Goal: Task Accomplishment & Management: Manage account settings

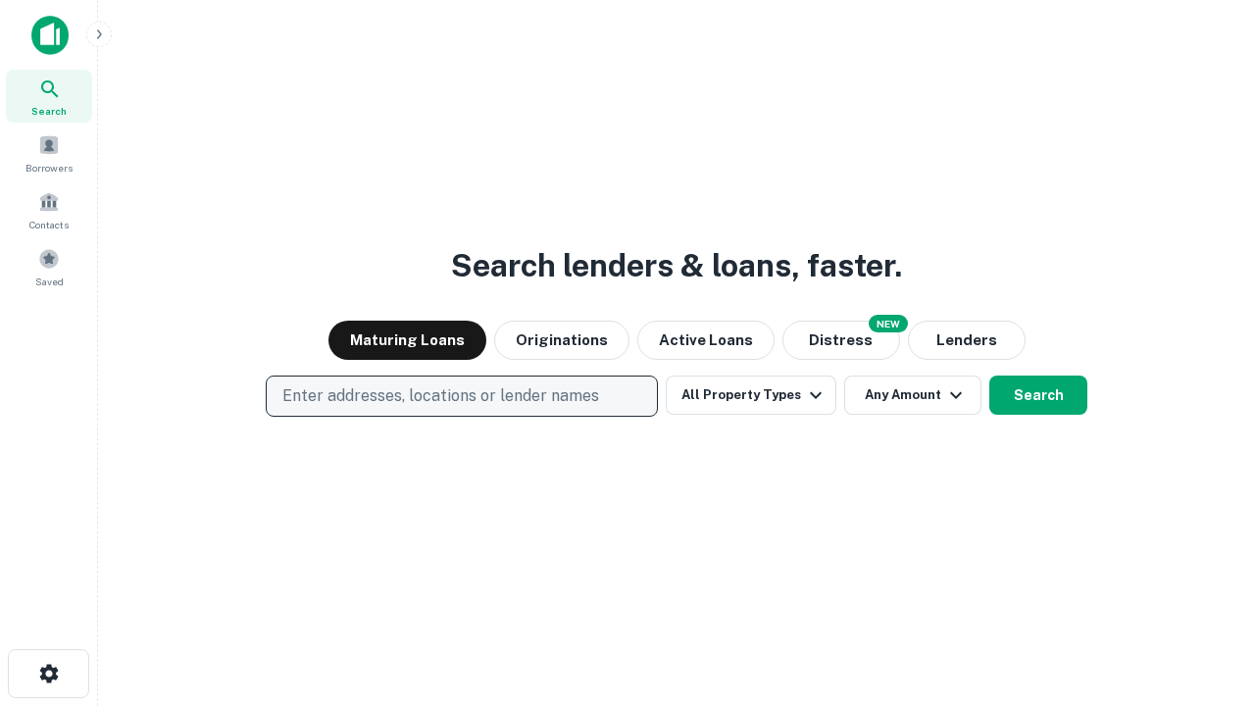
click at [461, 396] on p "Enter addresses, locations or lender names" at bounding box center [440, 396] width 317 height 24
type input "**********"
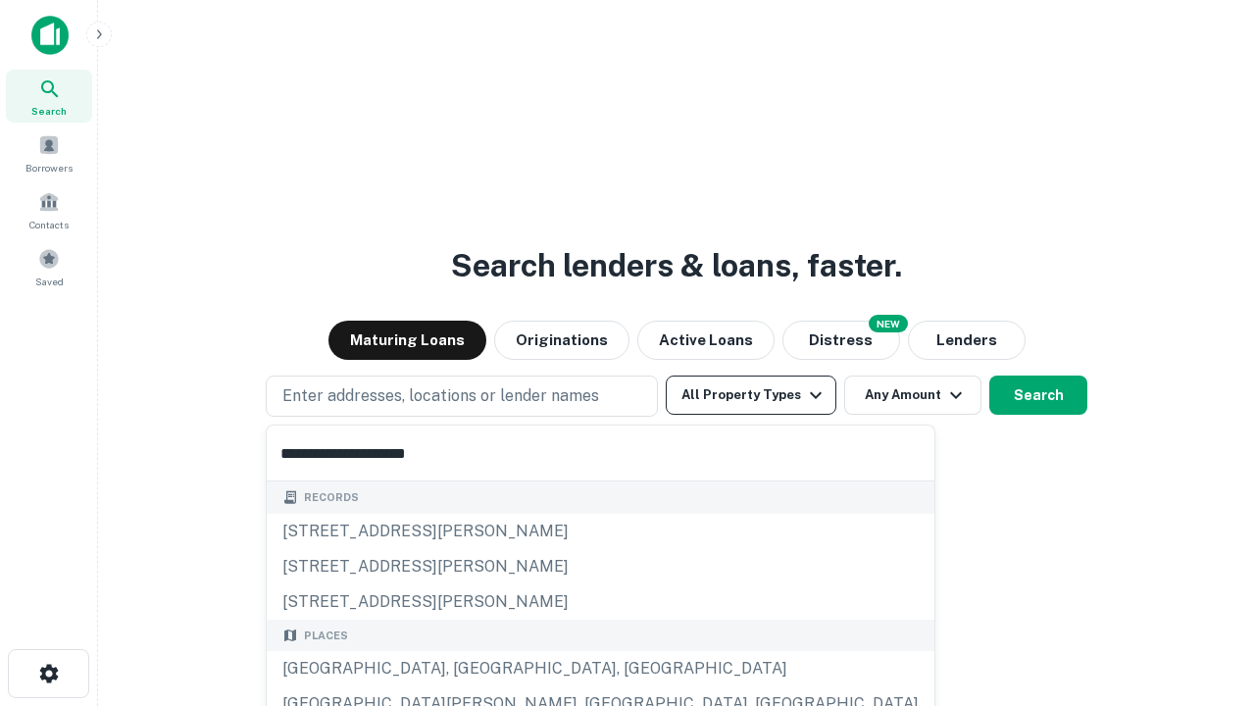
click at [469, 669] on div "[GEOGRAPHIC_DATA], [GEOGRAPHIC_DATA], [GEOGRAPHIC_DATA]" at bounding box center [601, 668] width 668 height 35
click at [751, 395] on button "All Property Types" at bounding box center [751, 394] width 171 height 39
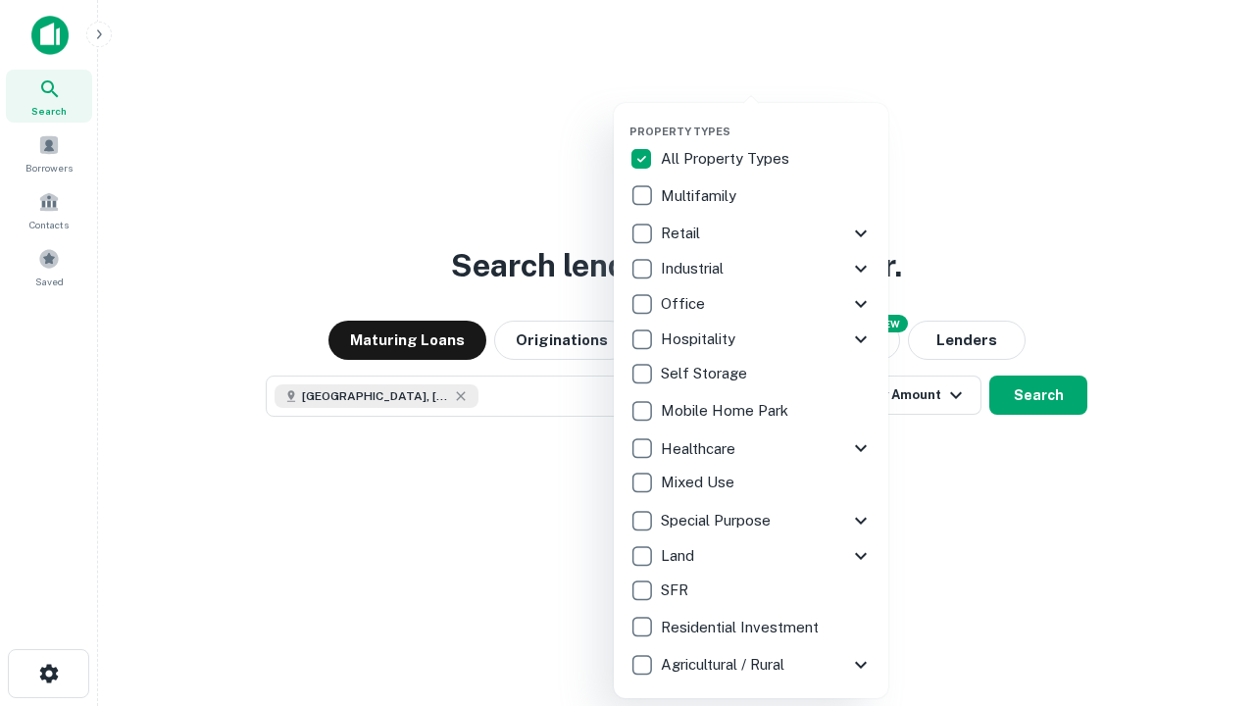
click at [767, 119] on button "button" at bounding box center [766, 119] width 274 height 1
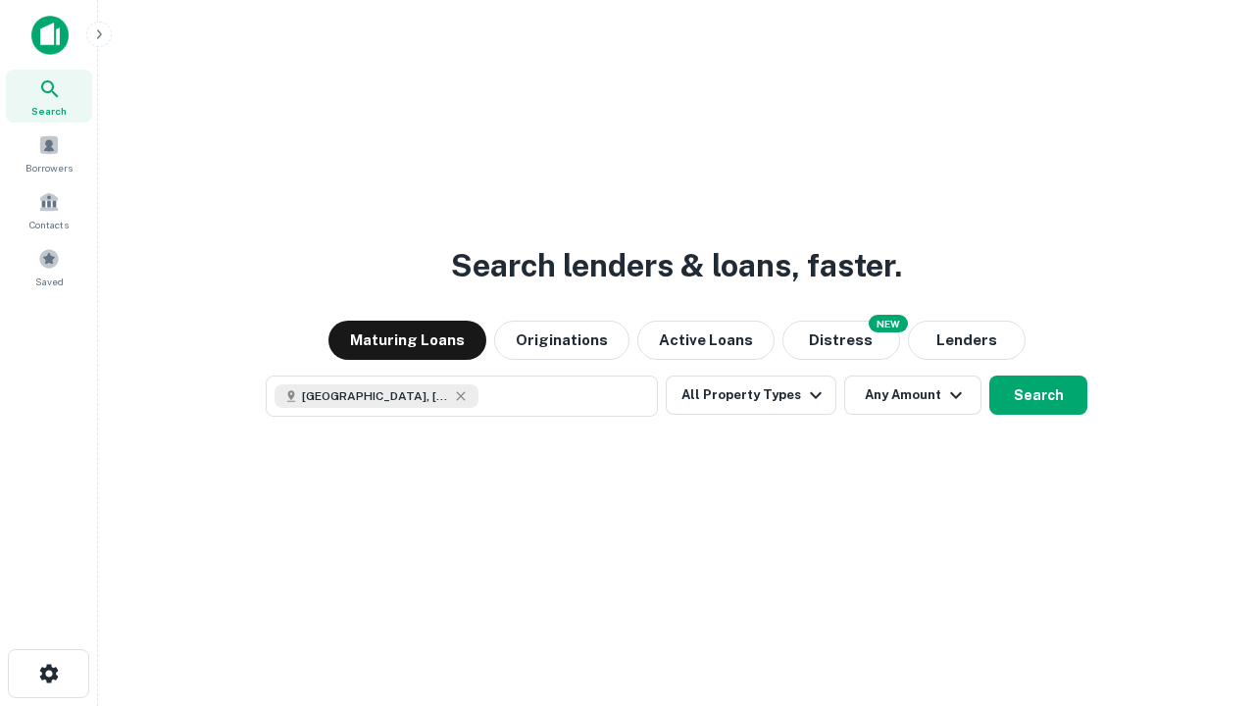
scroll to position [31, 0]
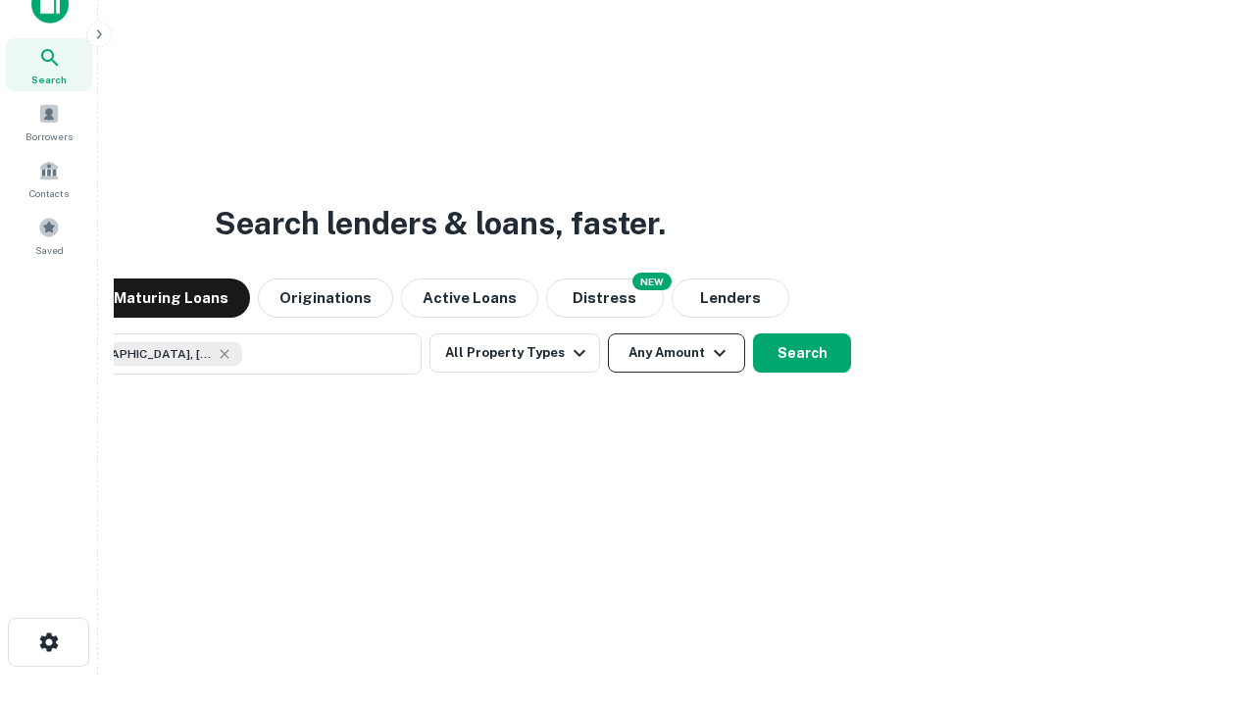
click at [608, 333] on button "Any Amount" at bounding box center [676, 352] width 137 height 39
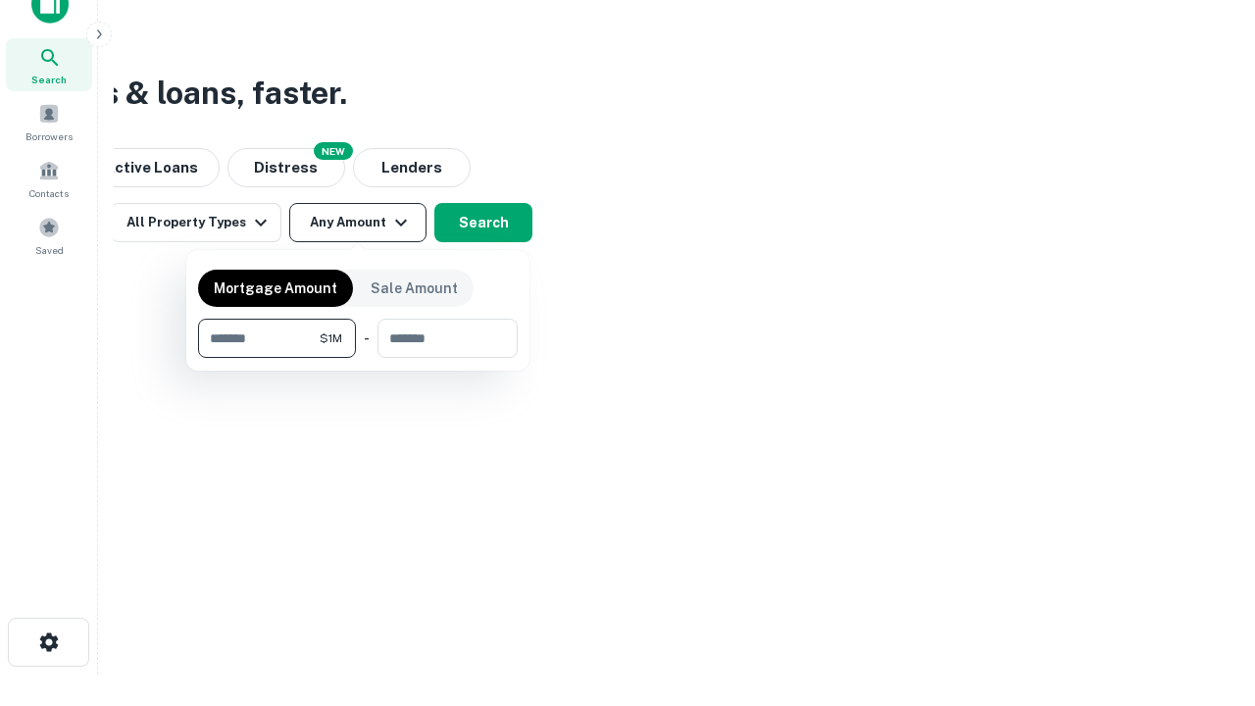
type input "*******"
click at [358, 358] on button "button" at bounding box center [358, 358] width 320 height 1
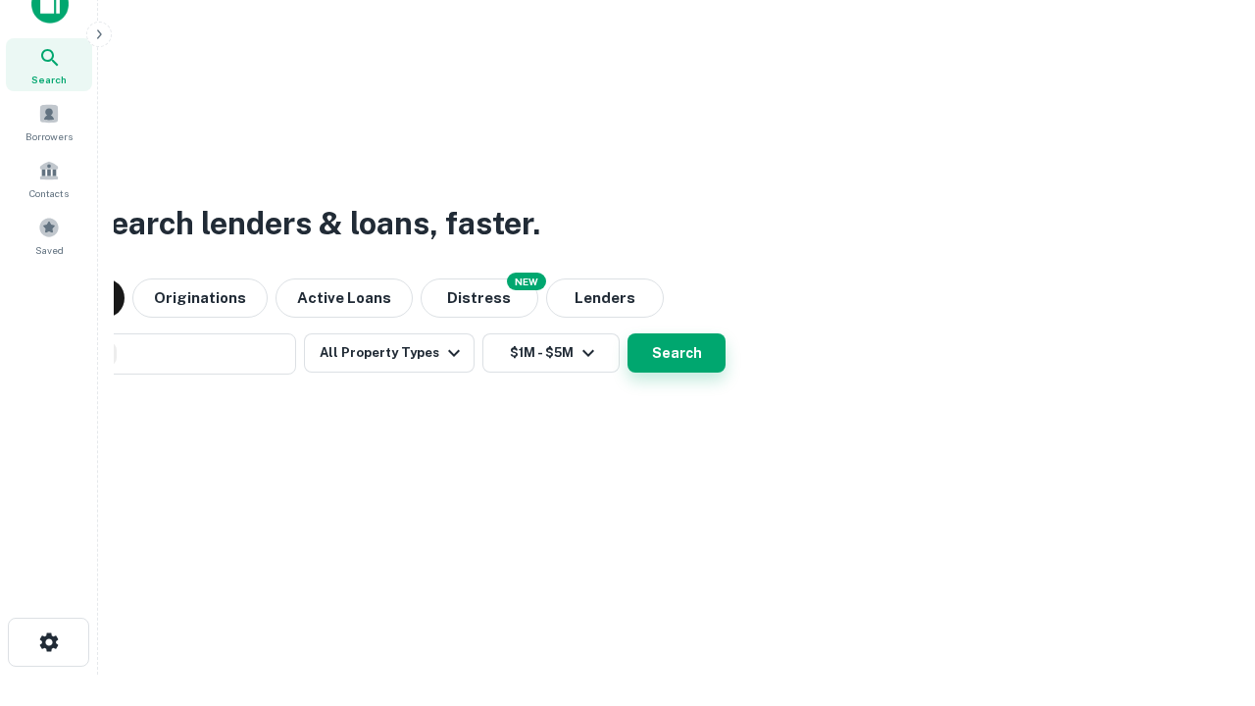
click at [627, 333] on button "Search" at bounding box center [676, 352] width 98 height 39
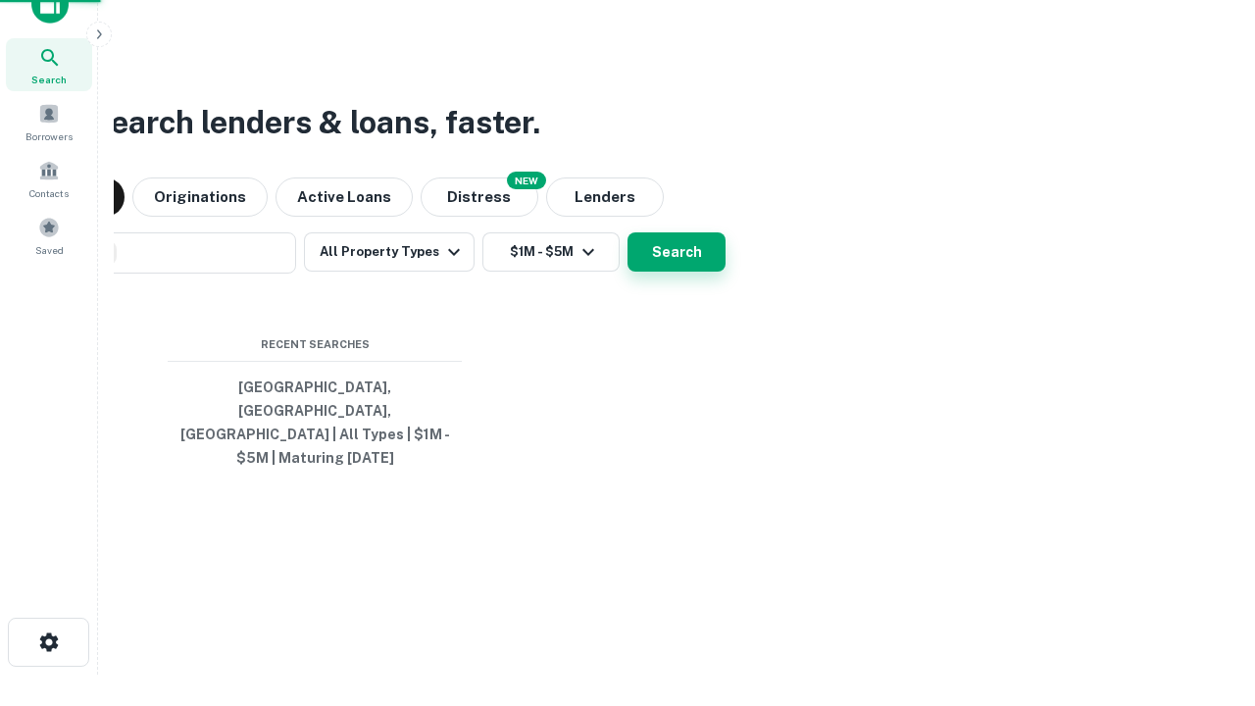
scroll to position [64, 555]
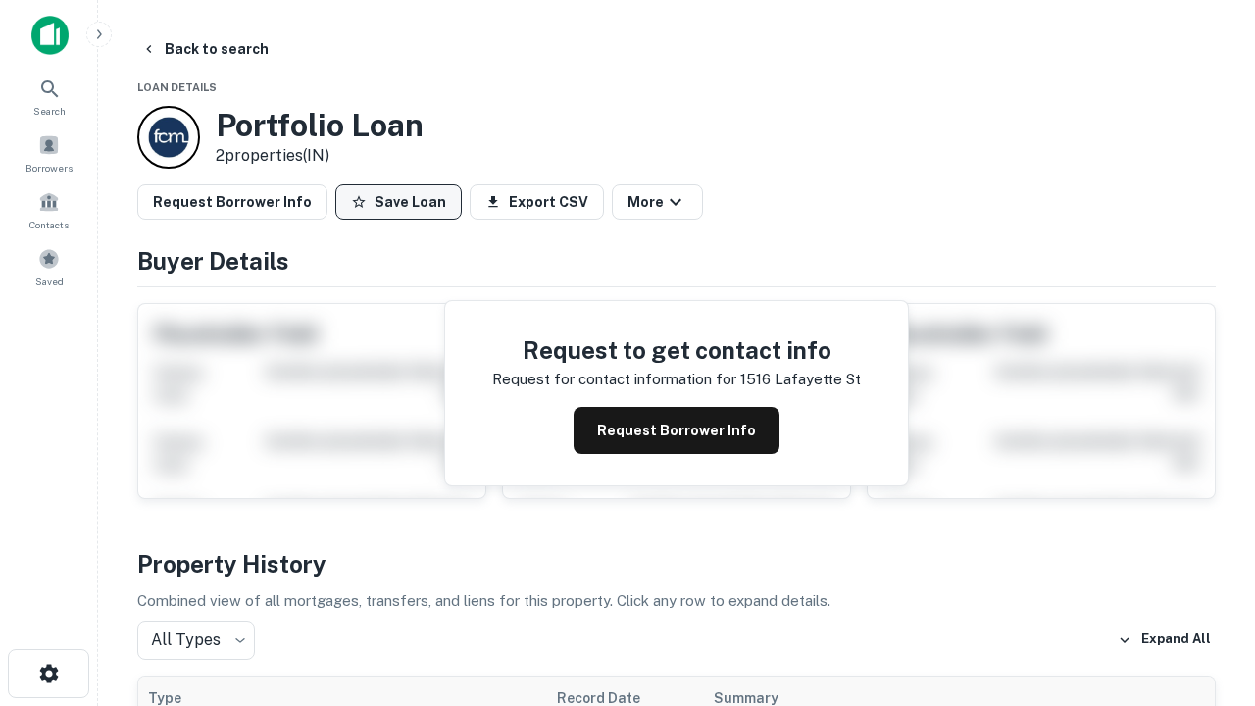
click at [398, 202] on button "Save Loan" at bounding box center [398, 201] width 126 height 35
click at [403, 202] on button "Loan Saved" at bounding box center [402, 201] width 135 height 35
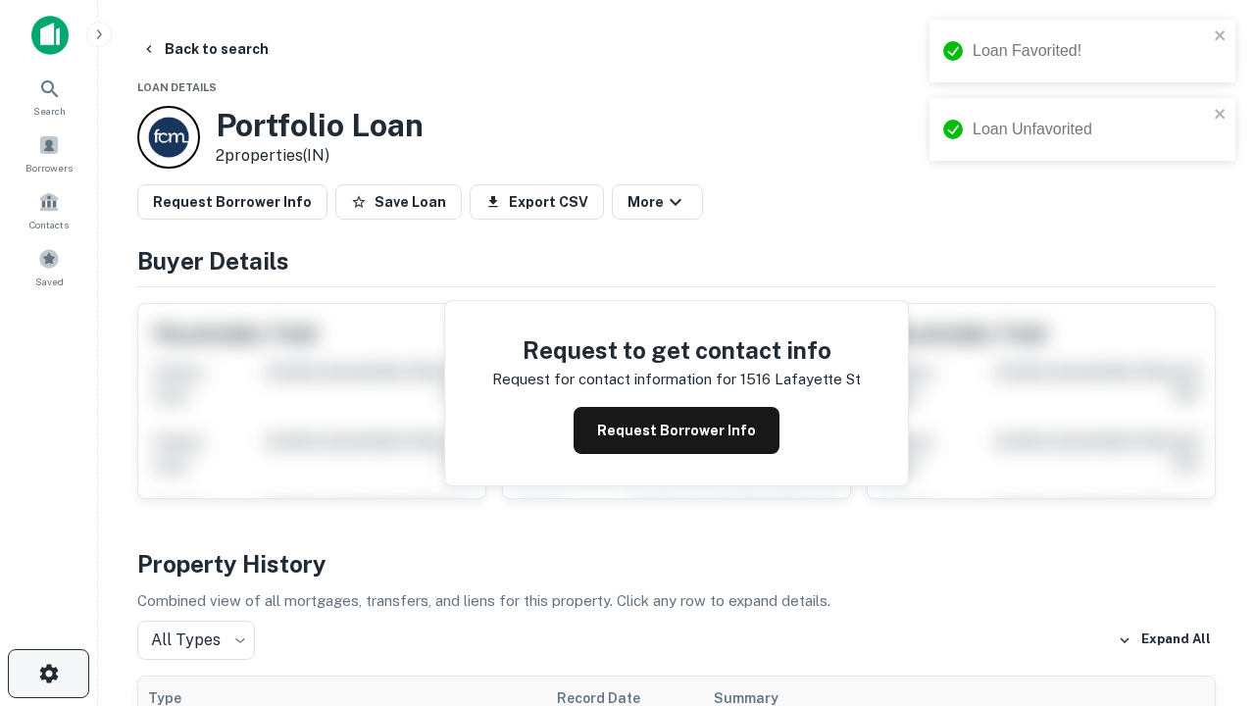
click at [48, 673] on icon "button" at bounding box center [49, 674] width 24 height 24
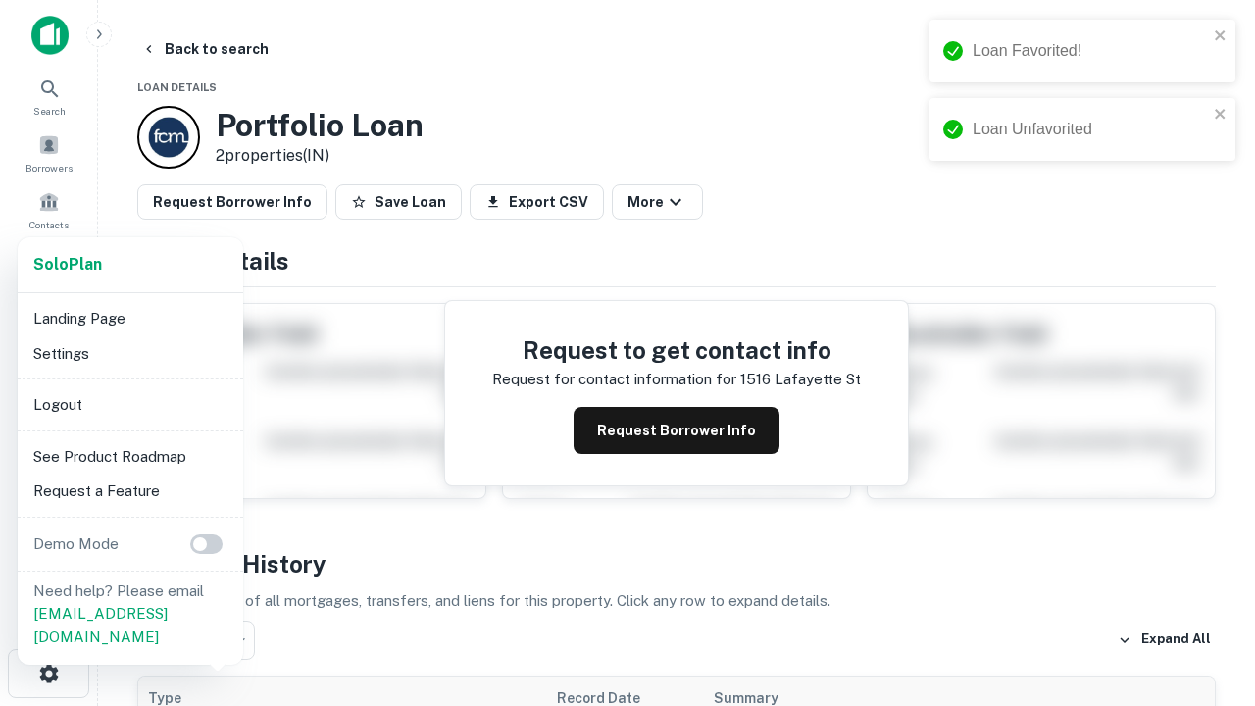
click at [129, 404] on li "Logout" at bounding box center [130, 404] width 210 height 35
